Goal: Information Seeking & Learning: Find specific fact

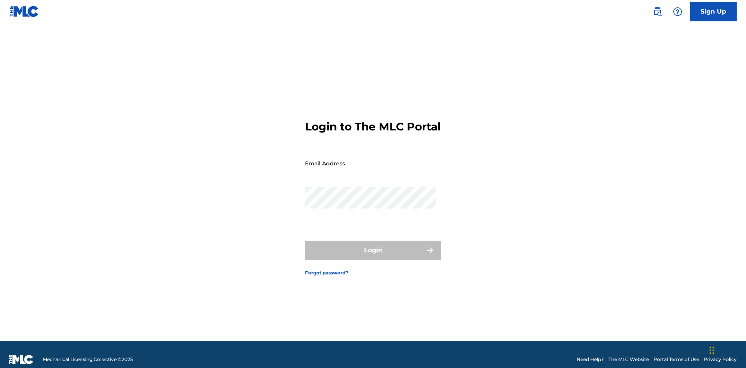
scroll to position [10, 0]
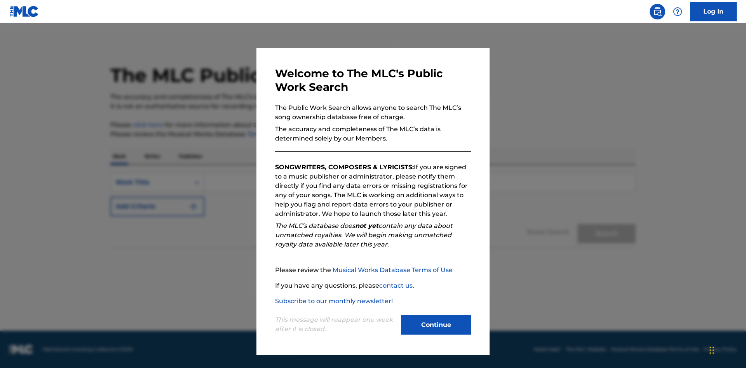
click at [436, 325] on button "Continue" at bounding box center [436, 324] width 70 height 19
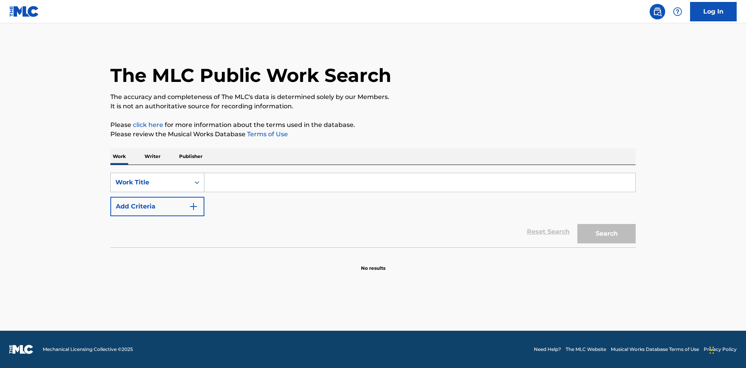
click at [150, 182] on div "Work Title" at bounding box center [150, 182] width 70 height 9
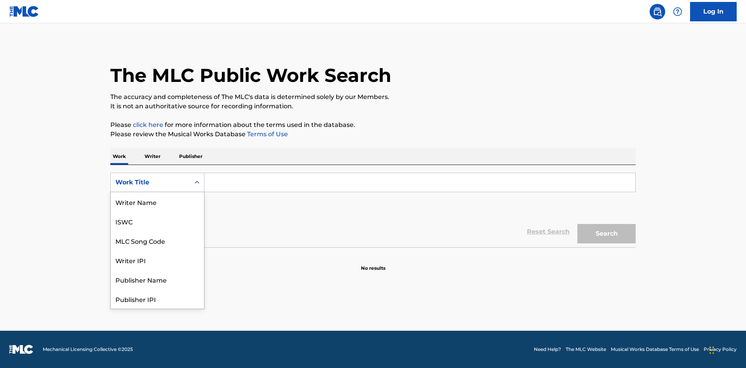
scroll to position [39, 0]
click at [157, 202] on div "MLC Song Code" at bounding box center [157, 201] width 93 height 19
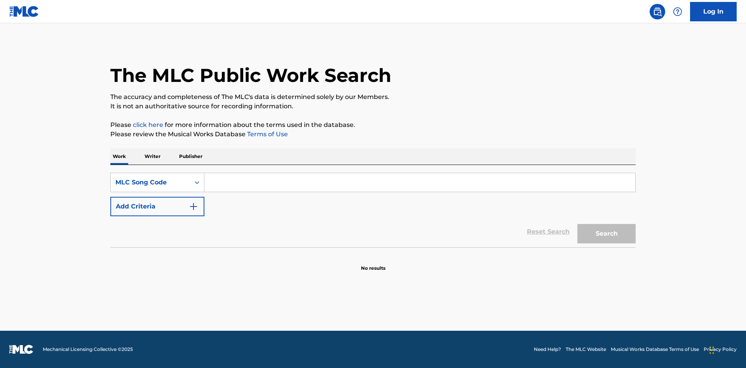
click at [419, 182] on input "Search Form" at bounding box center [419, 182] width 431 height 19
type input "MV82XX"
click at [606, 234] on button "Search" at bounding box center [606, 233] width 58 height 19
